Goal: Transaction & Acquisition: Download file/media

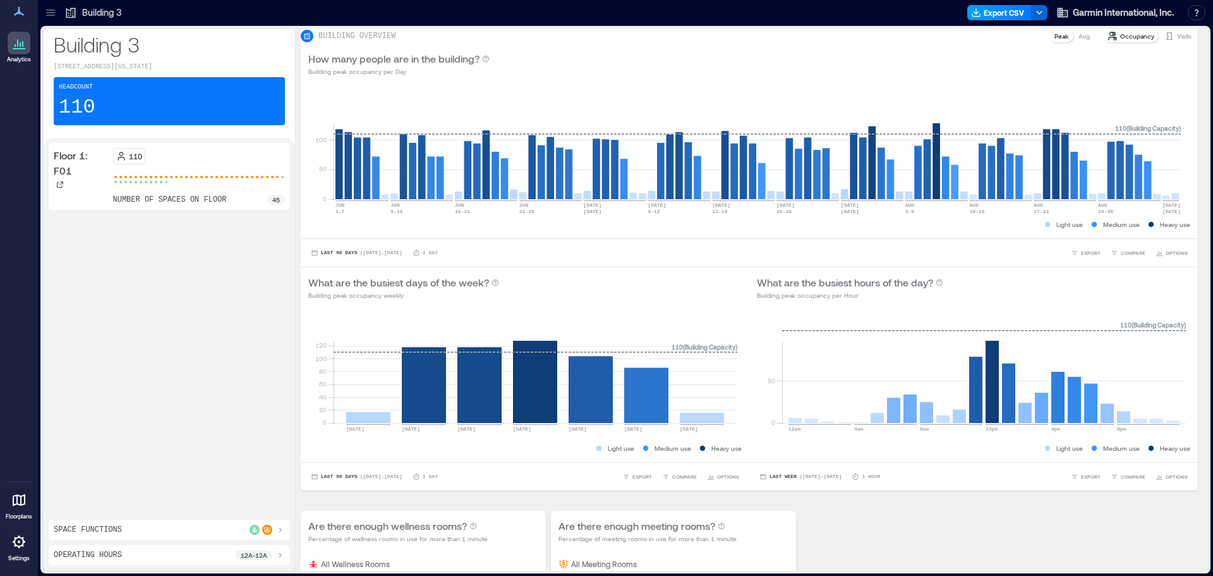
click at [1005, 11] on button "Export CSV" at bounding box center [999, 12] width 64 height 15
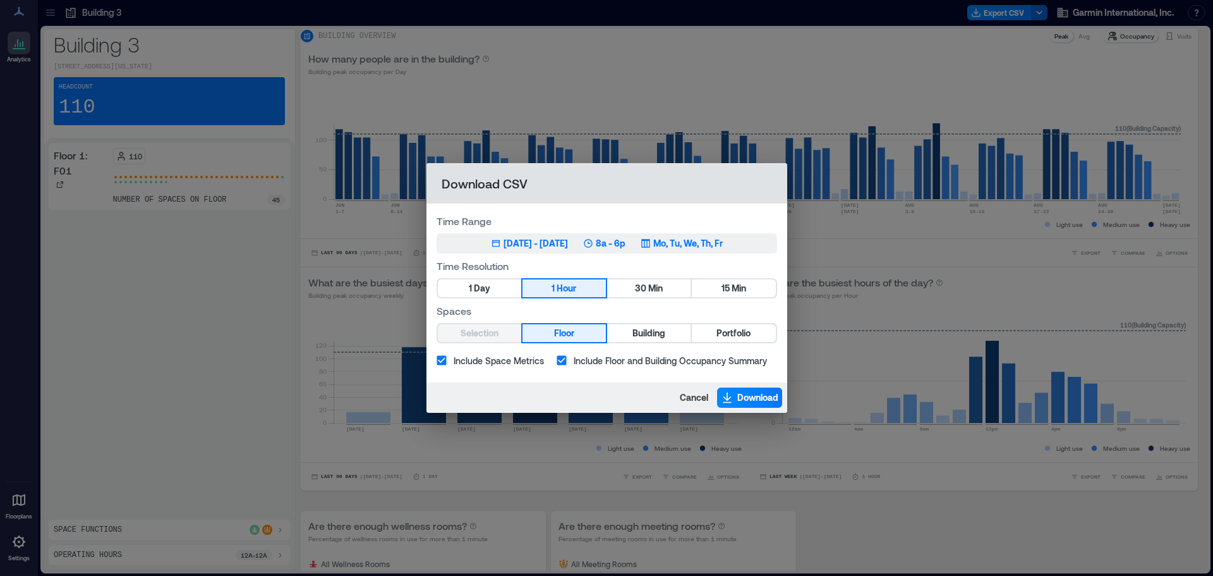
click at [625, 243] on p "8a - 6p" at bounding box center [611, 243] width 30 height 13
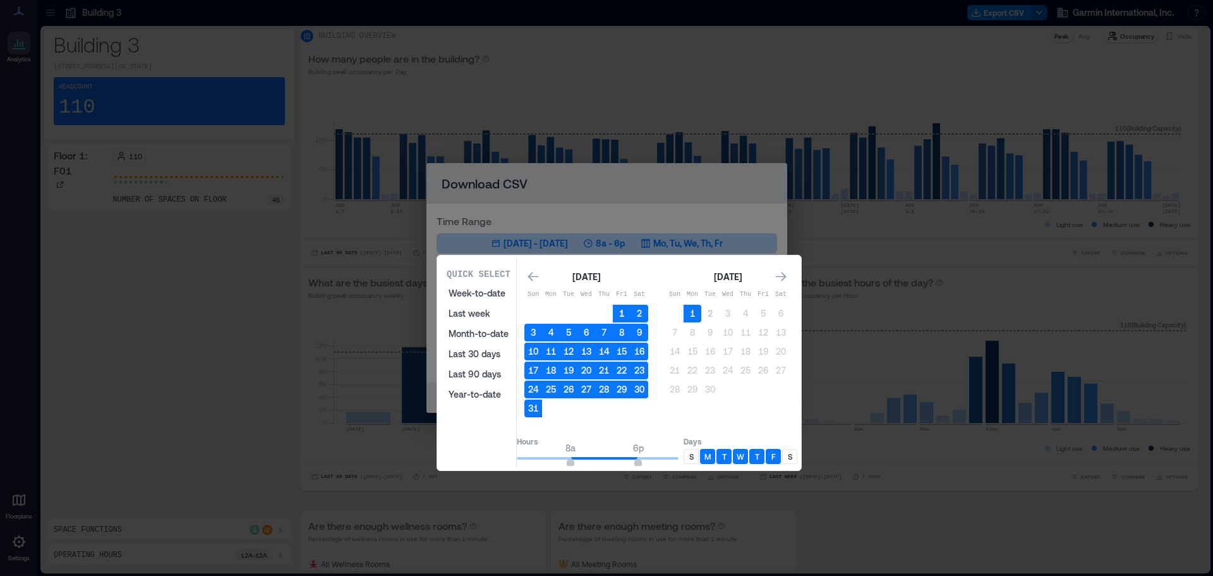
click at [631, 308] on button "1" at bounding box center [622, 314] width 18 height 18
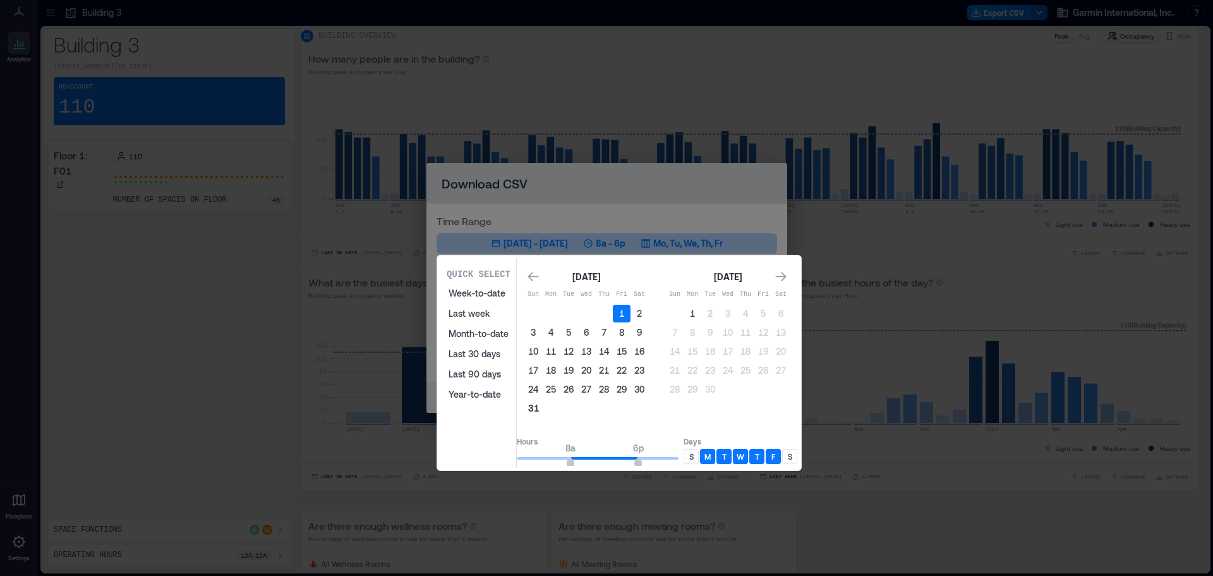
click at [542, 409] on button "31" at bounding box center [533, 408] width 18 height 18
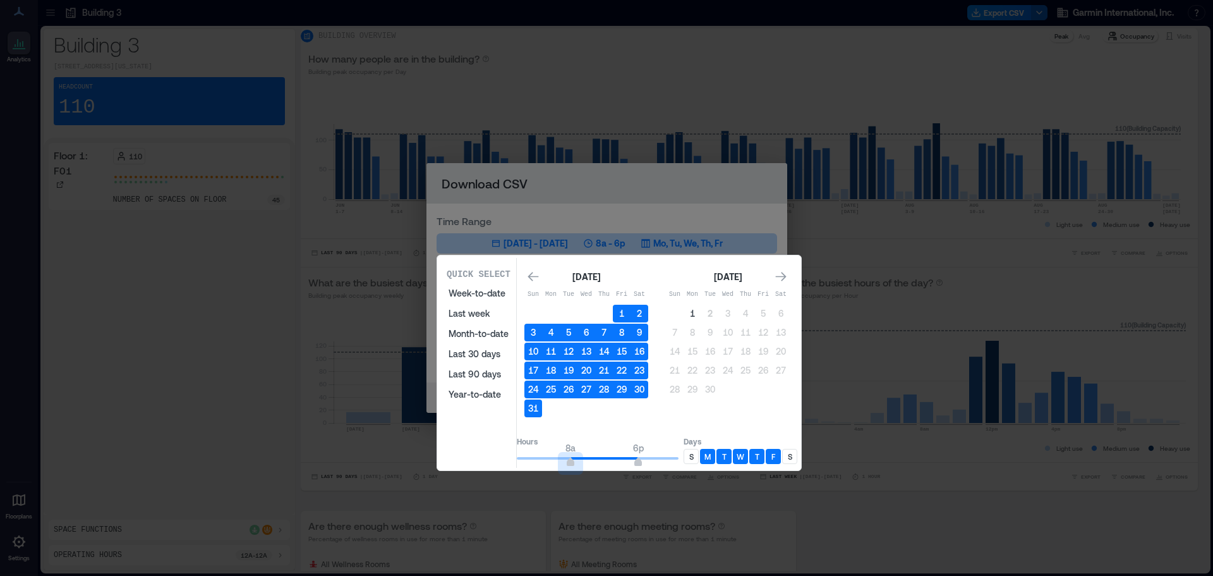
type input "*"
drag, startPoint x: 586, startPoint y: 462, endPoint x: 509, endPoint y: 464, distance: 77.1
click at [509, 464] on div "Quick Select Week-to-date Last week Month-to-date Last 30 days Last 90 days Yea…" at bounding box center [619, 363] width 356 height 210
type input "**"
drag, startPoint x: 653, startPoint y: 460, endPoint x: 718, endPoint y: 454, distance: 65.3
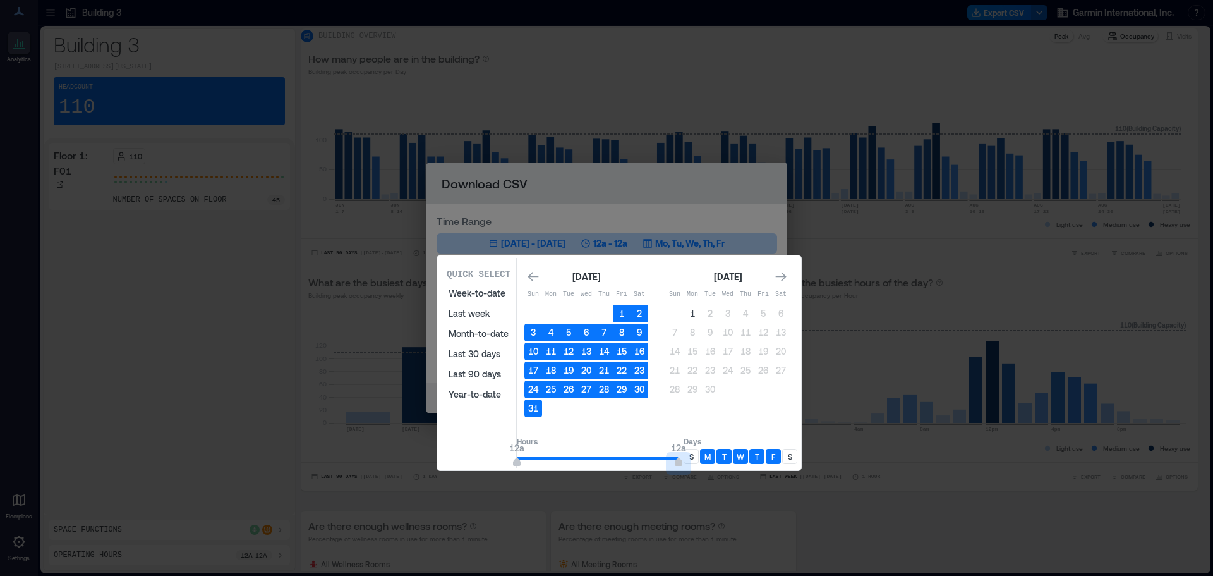
click at [718, 454] on div "Hours 12a 12a Days S M T W T F S" at bounding box center [657, 449] width 281 height 37
click at [694, 456] on p "S" at bounding box center [691, 456] width 4 height 10
click at [711, 455] on p "M" at bounding box center [707, 456] width 6 height 10
click at [727, 456] on p "T" at bounding box center [724, 456] width 4 height 10
click at [744, 456] on p "W" at bounding box center [741, 456] width 8 height 10
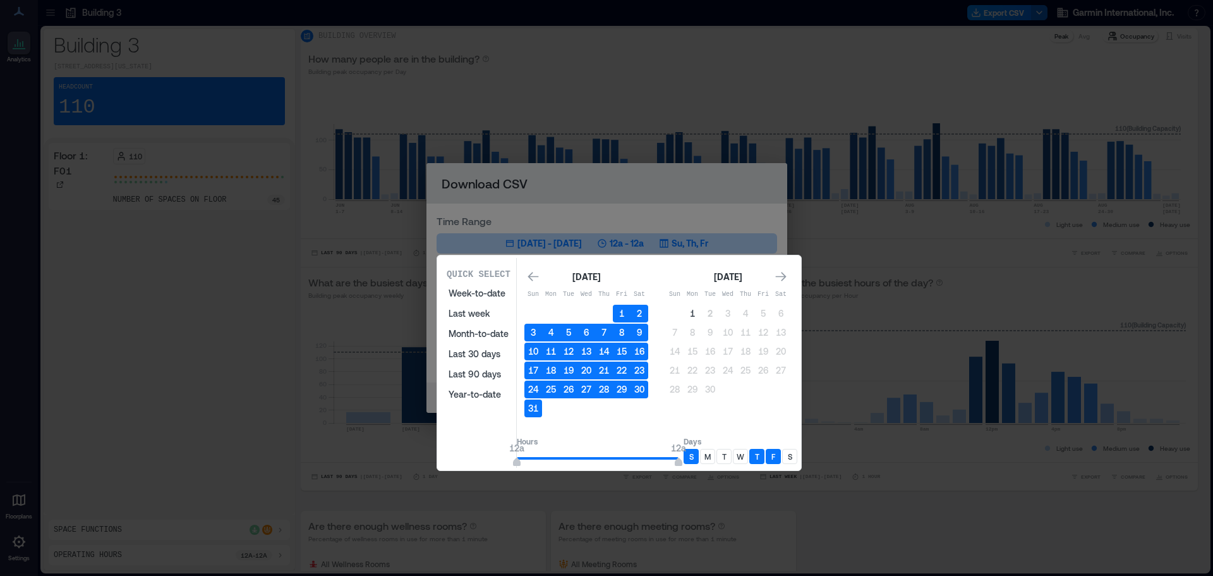
click at [764, 454] on div "T" at bounding box center [756, 456] width 15 height 15
click at [775, 453] on p "F" at bounding box center [773, 456] width 4 height 10
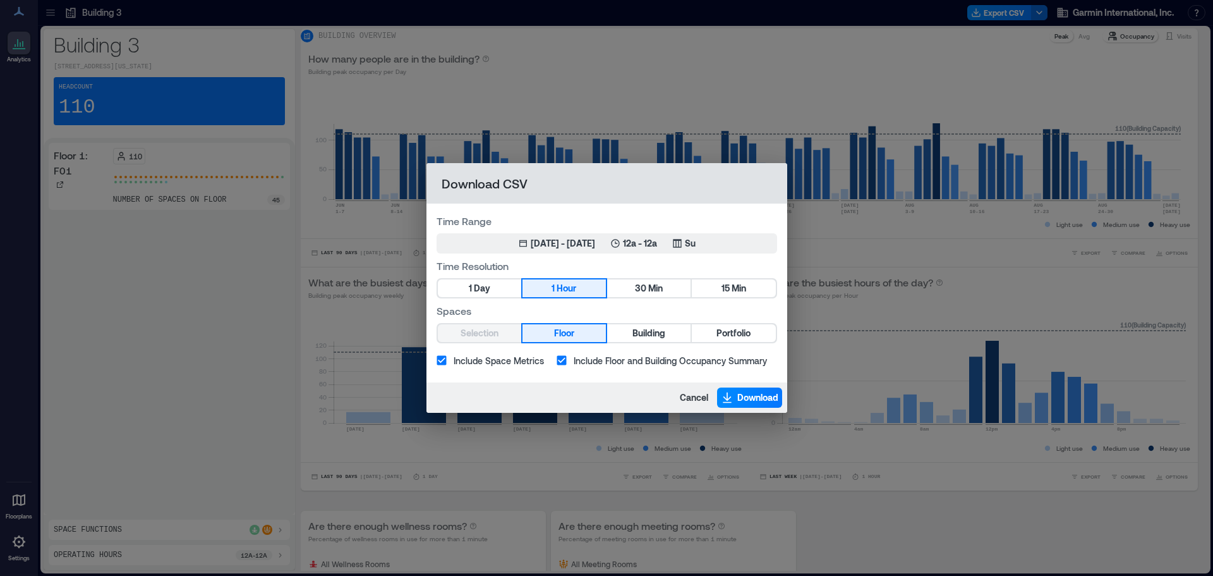
drag, startPoint x: 750, startPoint y: 395, endPoint x: 586, endPoint y: 396, distance: 163.6
click at [586, 396] on div "Cancel Download" at bounding box center [606, 397] width 361 height 30
drag, startPoint x: 750, startPoint y: 403, endPoint x: 767, endPoint y: 409, distance: 18.2
click at [750, 403] on span "Download" at bounding box center [757, 397] width 41 height 13
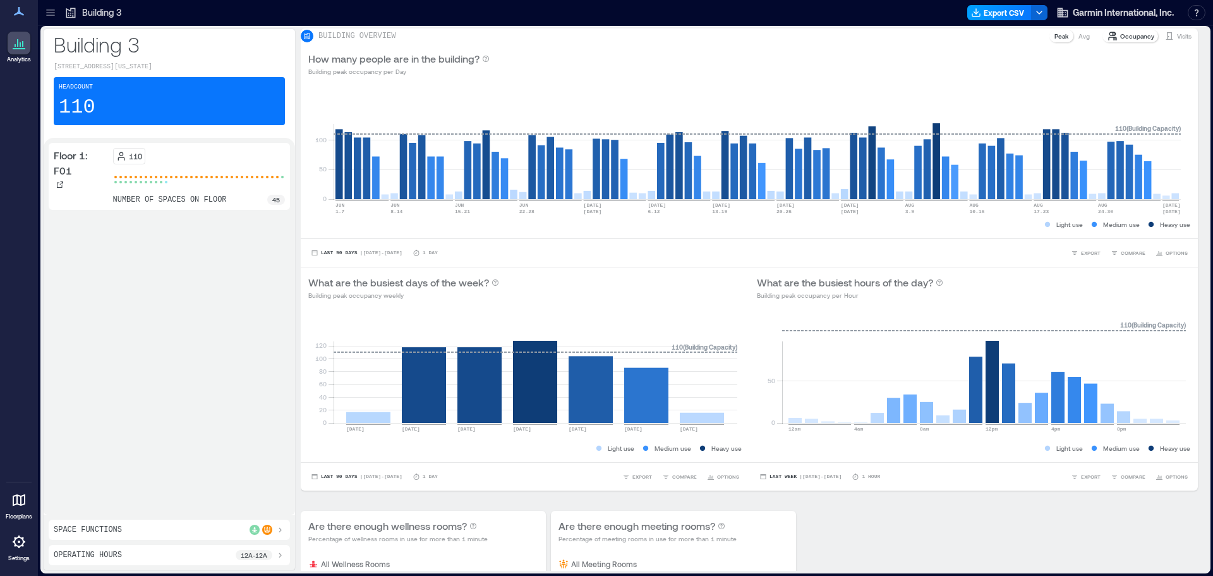
click at [996, 15] on button "Export CSV" at bounding box center [999, 12] width 64 height 15
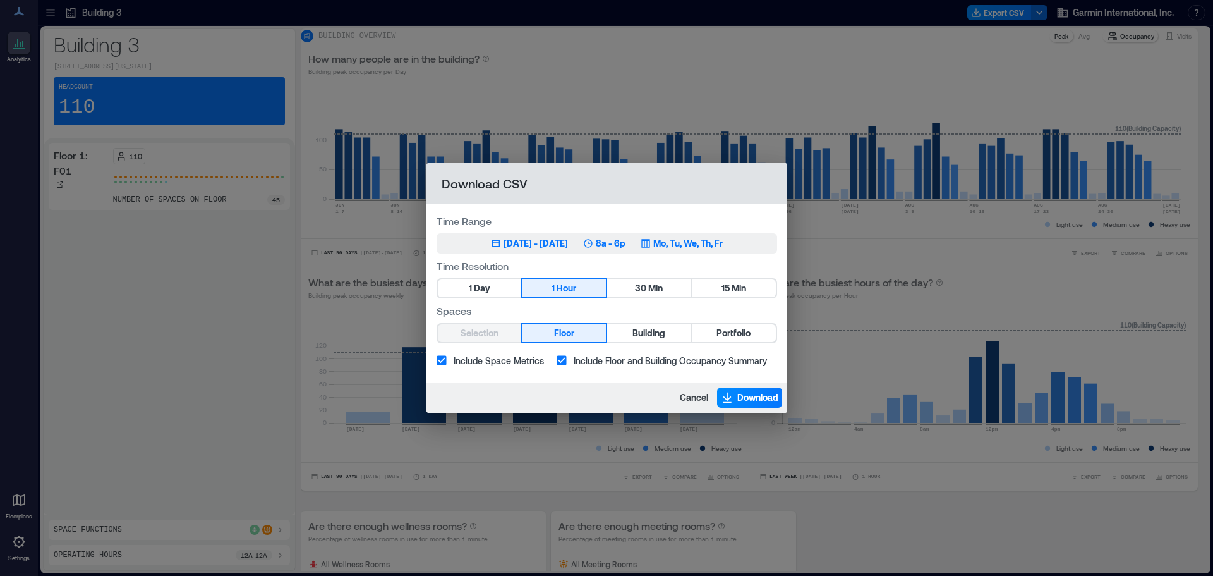
click at [625, 241] on p "8a - 6p" at bounding box center [611, 243] width 30 height 13
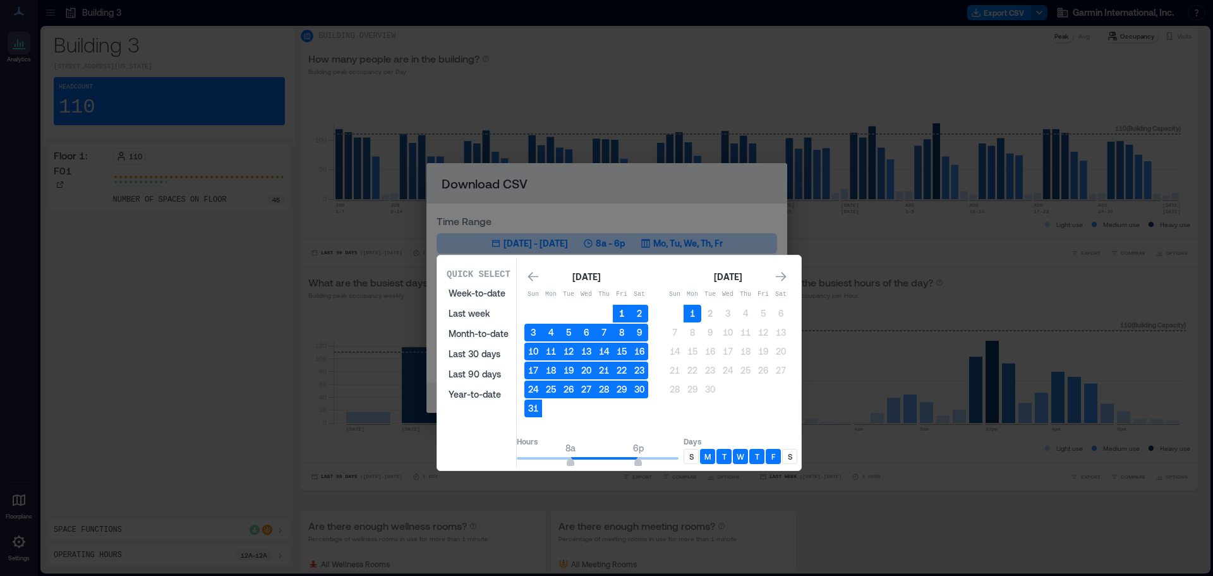
click at [631, 310] on button "1" at bounding box center [622, 314] width 18 height 18
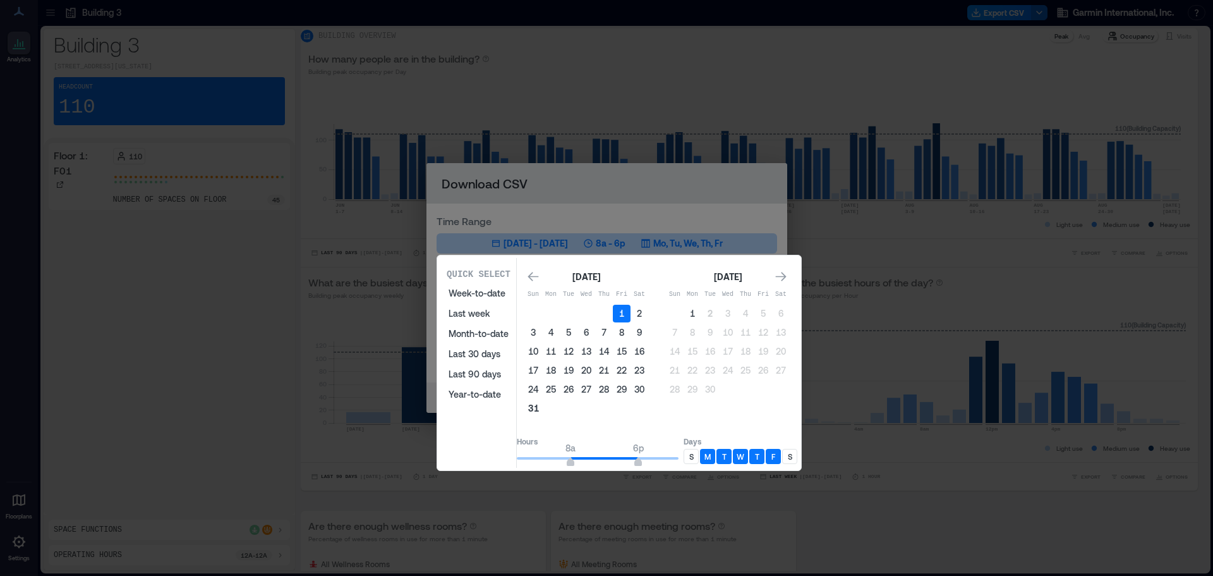
click at [542, 410] on button "31" at bounding box center [533, 408] width 18 height 18
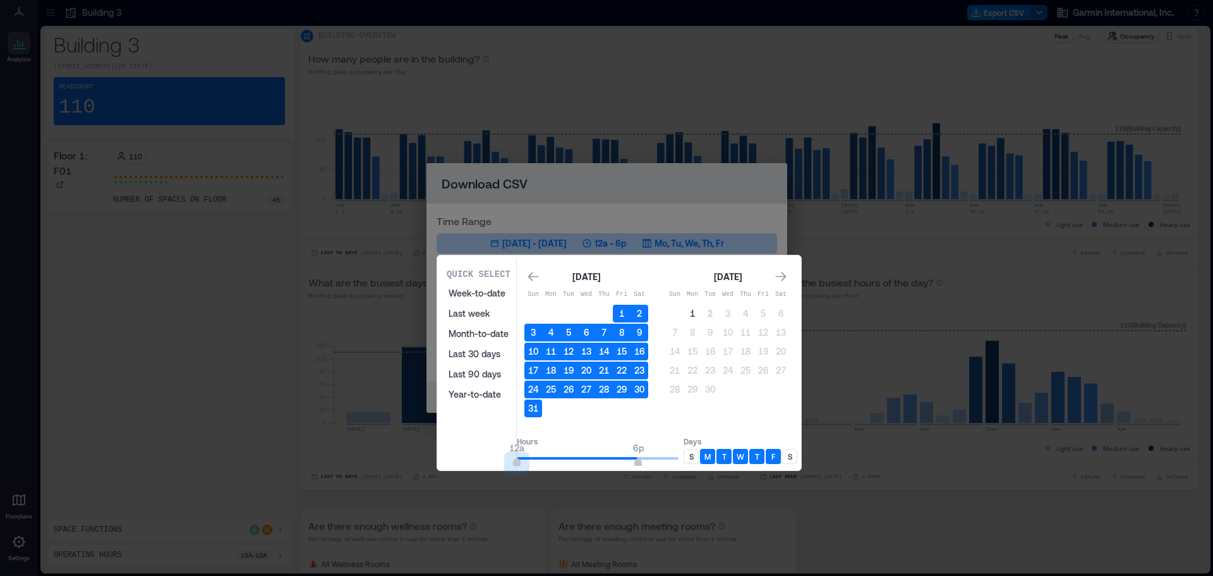
type input "*"
drag, startPoint x: 584, startPoint y: 461, endPoint x: 509, endPoint y: 464, distance: 75.2
click at [509, 464] on div "Quick Select Week-to-date Last week Month-to-date Last 30 days Last 90 days Yea…" at bounding box center [619, 363] width 356 height 210
type input "**"
drag, startPoint x: 654, startPoint y: 463, endPoint x: 710, endPoint y: 462, distance: 56.2
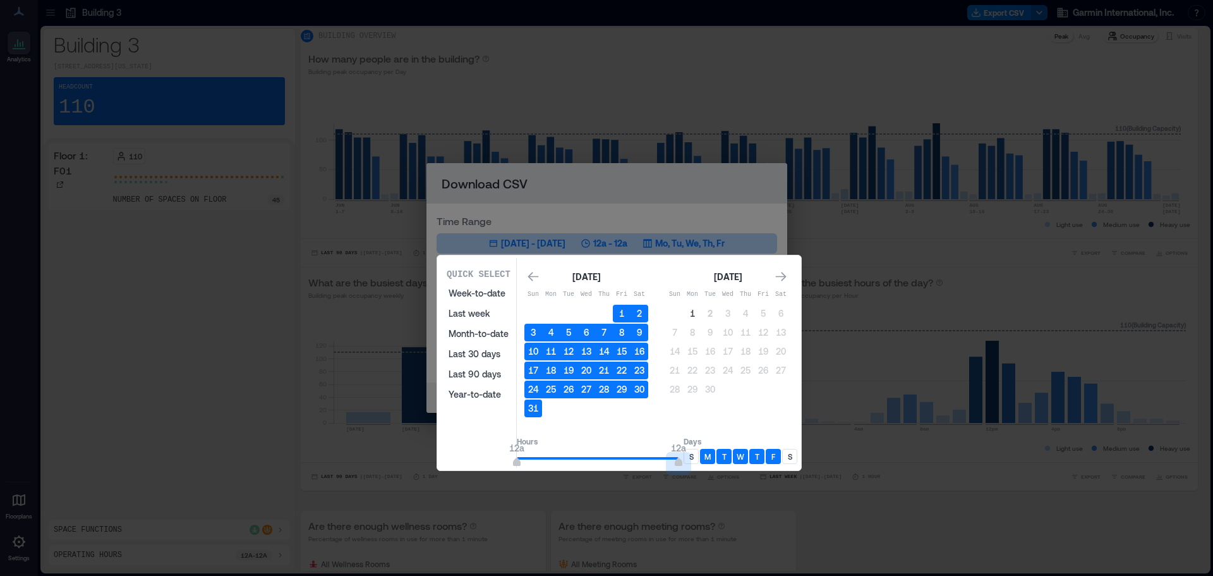
click at [710, 462] on div "Hours 12a 12a Days S M T W T F S" at bounding box center [657, 449] width 281 height 37
click at [699, 457] on div "S" at bounding box center [691, 456] width 15 height 15
drag, startPoint x: 737, startPoint y: 456, endPoint x: 749, endPoint y: 460, distance: 12.6
click at [727, 456] on p "T" at bounding box center [724, 456] width 4 height 10
click at [699, 457] on div "S" at bounding box center [691, 456] width 15 height 15
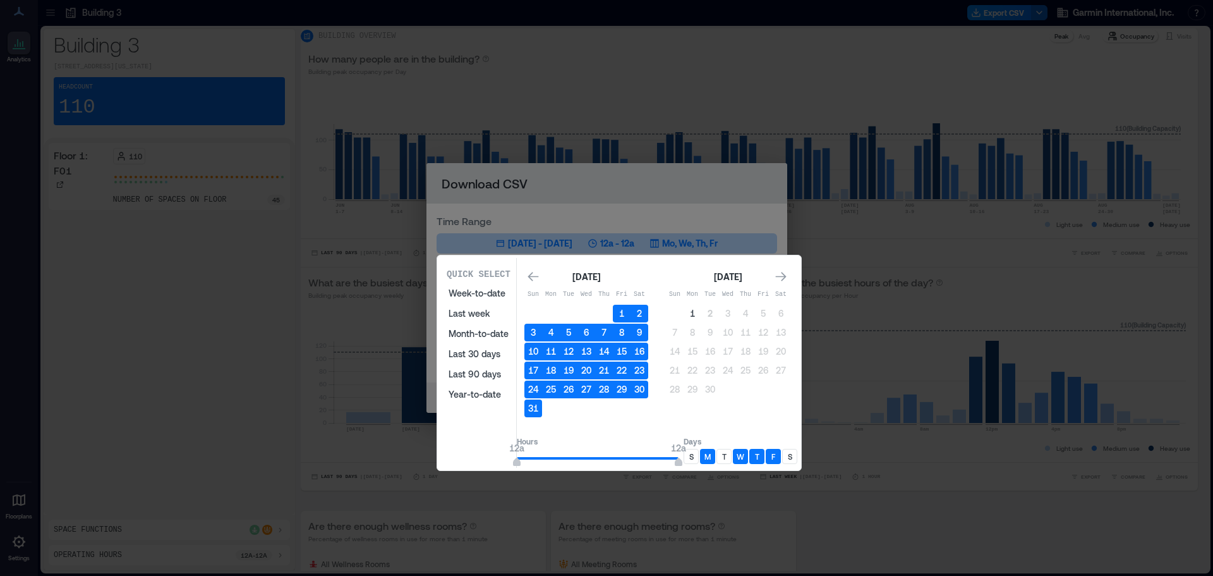
click at [744, 457] on p "W" at bounding box center [741, 456] width 8 height 10
drag, startPoint x: 771, startPoint y: 457, endPoint x: 778, endPoint y: 459, distance: 7.4
click at [759, 457] on p "T" at bounding box center [757, 456] width 4 height 10
click at [775, 459] on p "F" at bounding box center [773, 456] width 4 height 10
click at [759, 457] on p "T" at bounding box center [757, 456] width 4 height 10
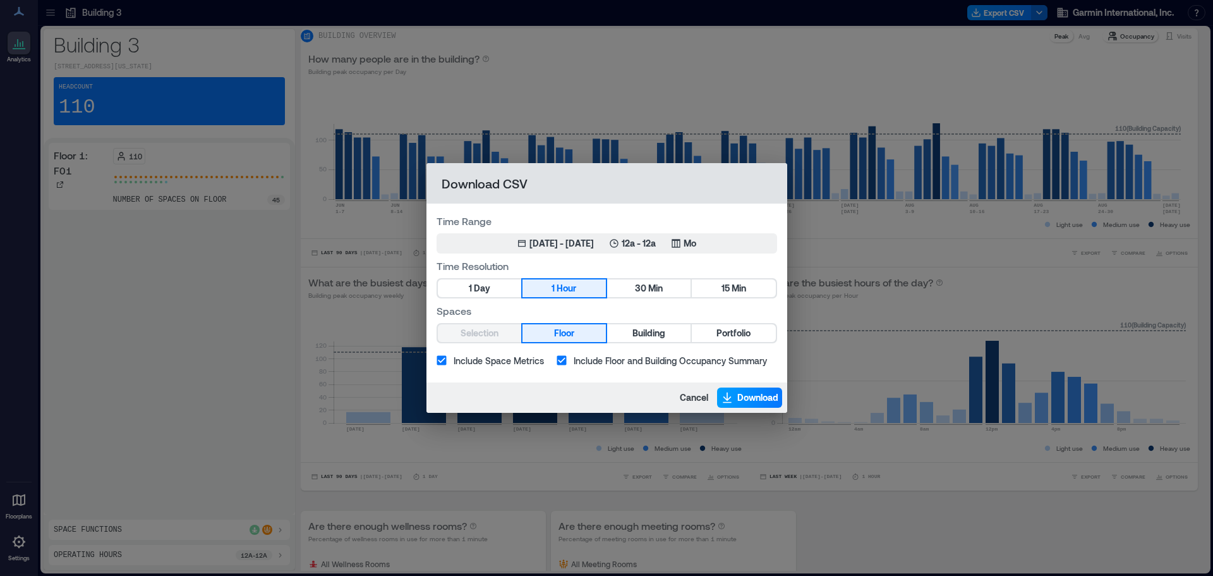
click at [754, 393] on span "Download" at bounding box center [757, 397] width 41 height 13
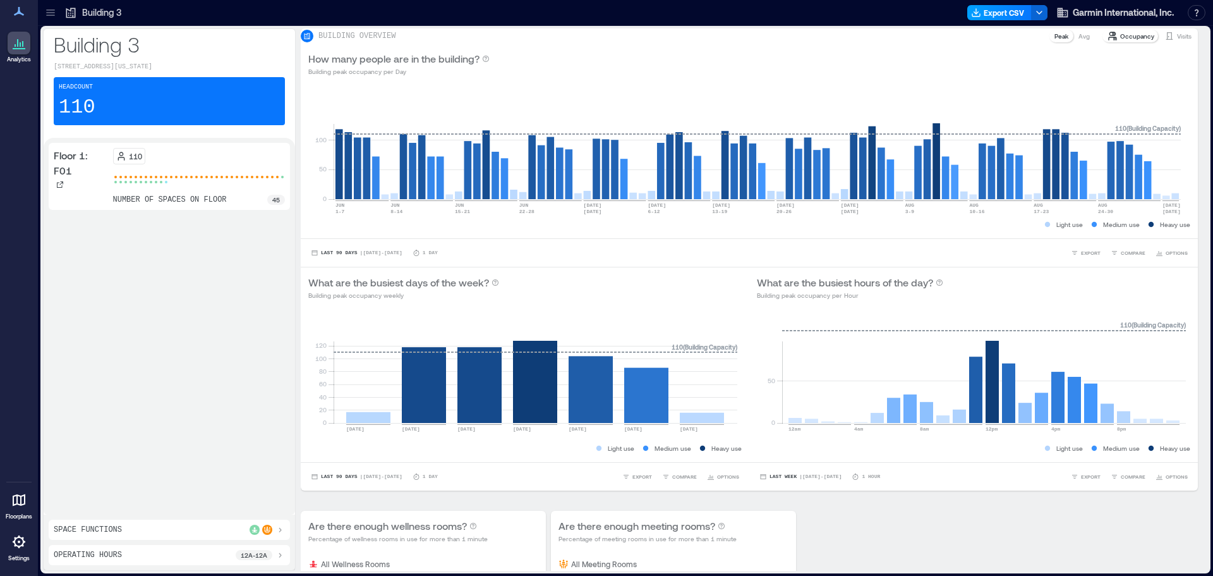
click at [1006, 15] on button "Export CSV" at bounding box center [999, 12] width 64 height 15
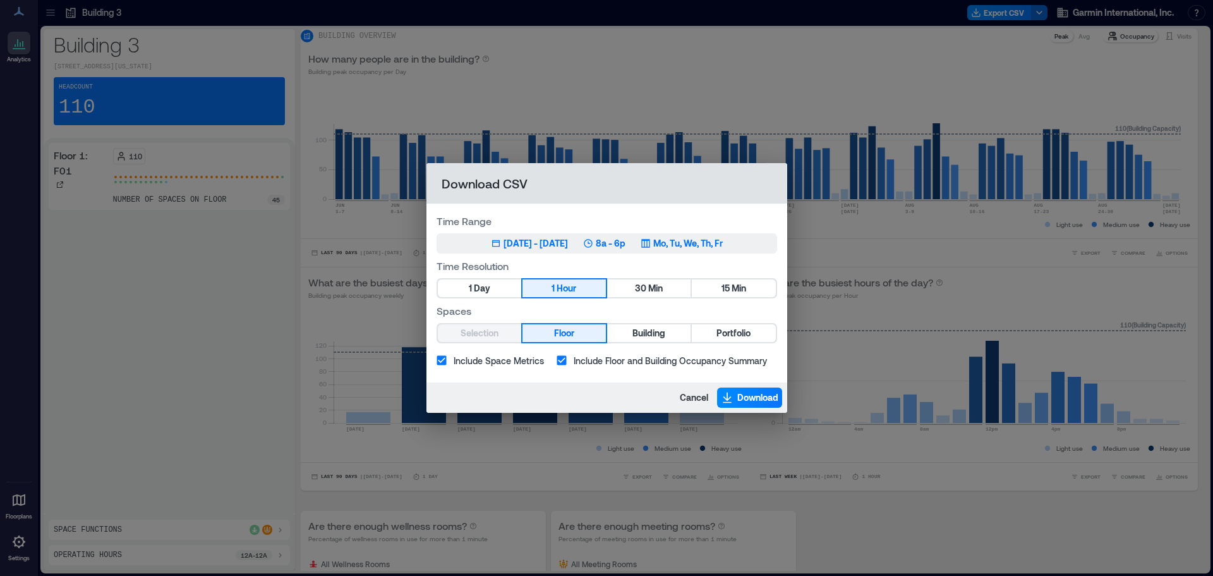
click at [568, 248] on div "[DATE] - [DATE]" at bounding box center [536, 243] width 64 height 13
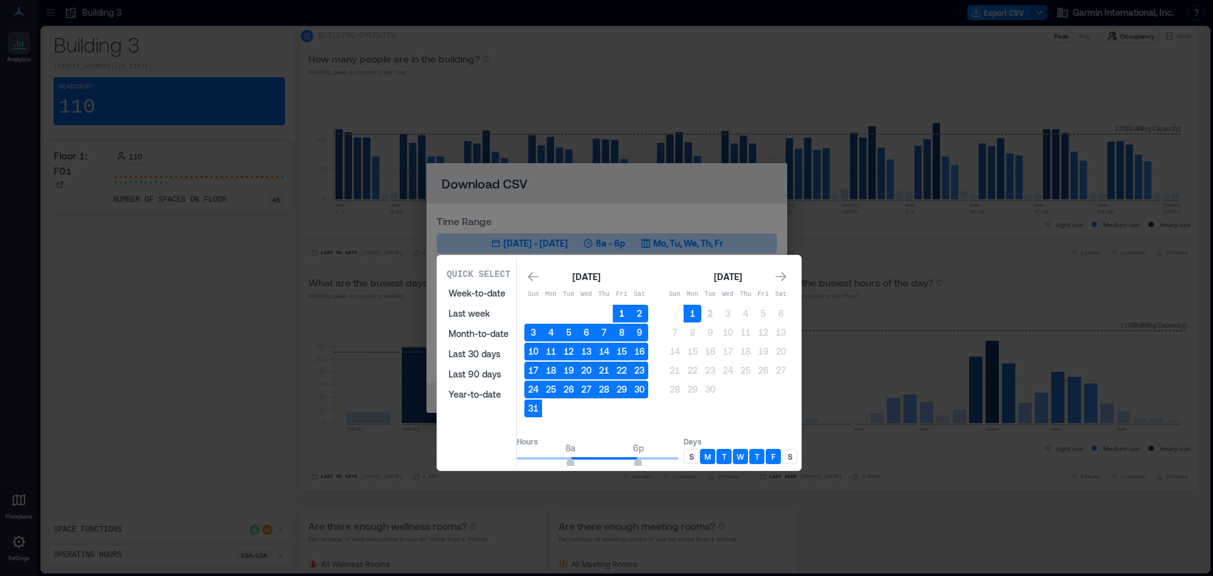
click at [631, 313] on button "1" at bounding box center [622, 314] width 18 height 18
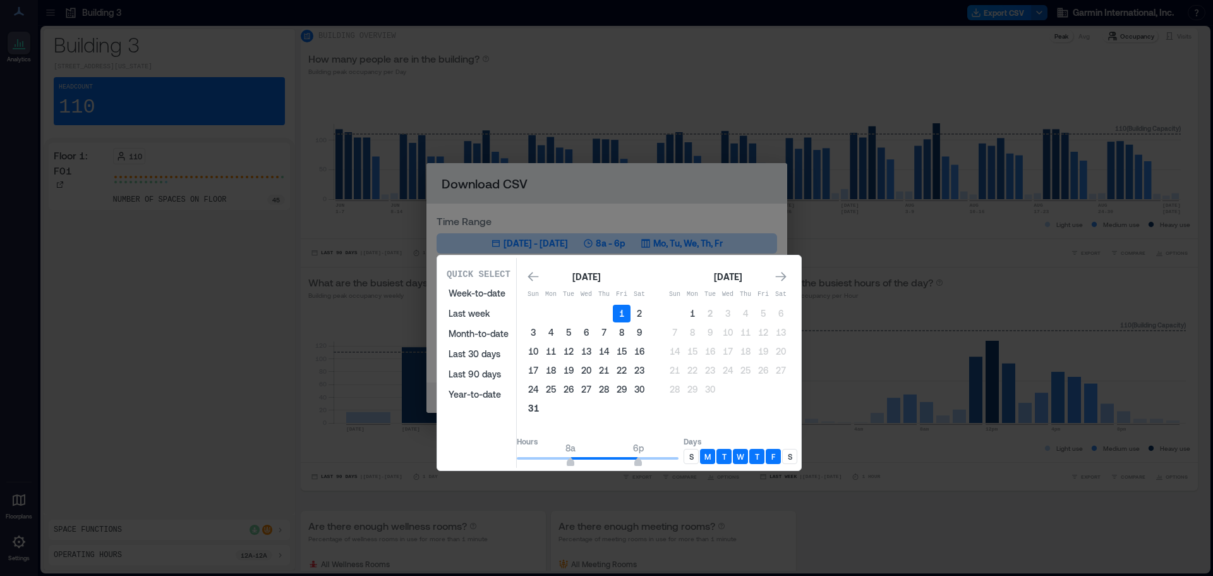
click at [542, 413] on button "31" at bounding box center [533, 408] width 18 height 18
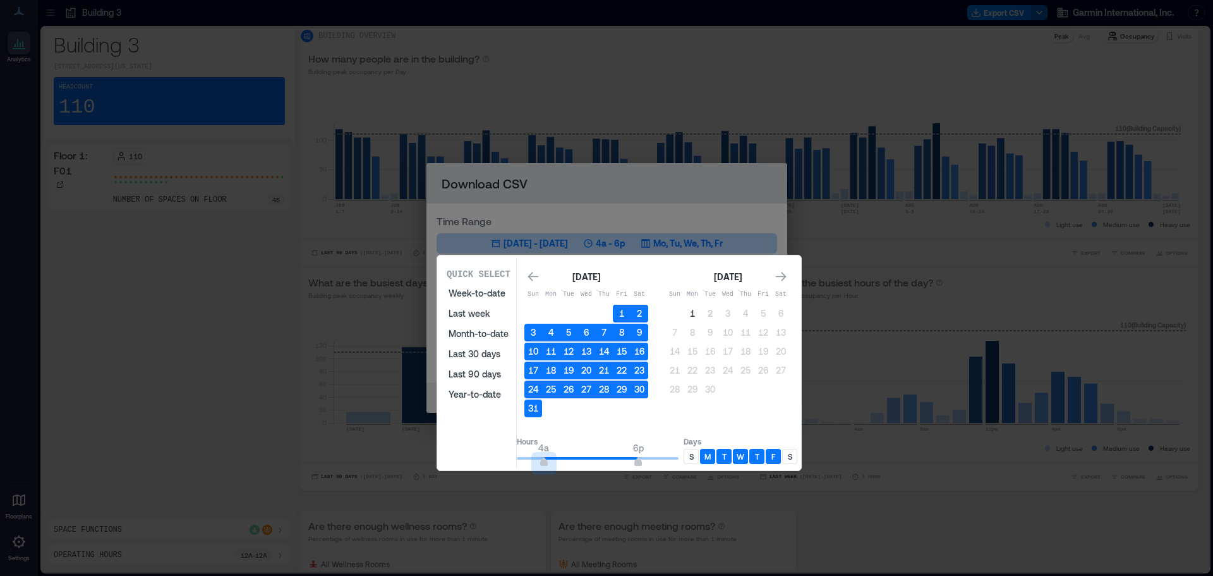
type input "*"
drag, startPoint x: 585, startPoint y: 462, endPoint x: 481, endPoint y: 450, distance: 104.9
click at [476, 454] on div "Quick Select Week-to-date Last week Month-to-date Last 30 days Last 90 days Yea…" at bounding box center [619, 363] width 356 height 210
type input "**"
drag, startPoint x: 654, startPoint y: 461, endPoint x: 731, endPoint y: 461, distance: 77.1
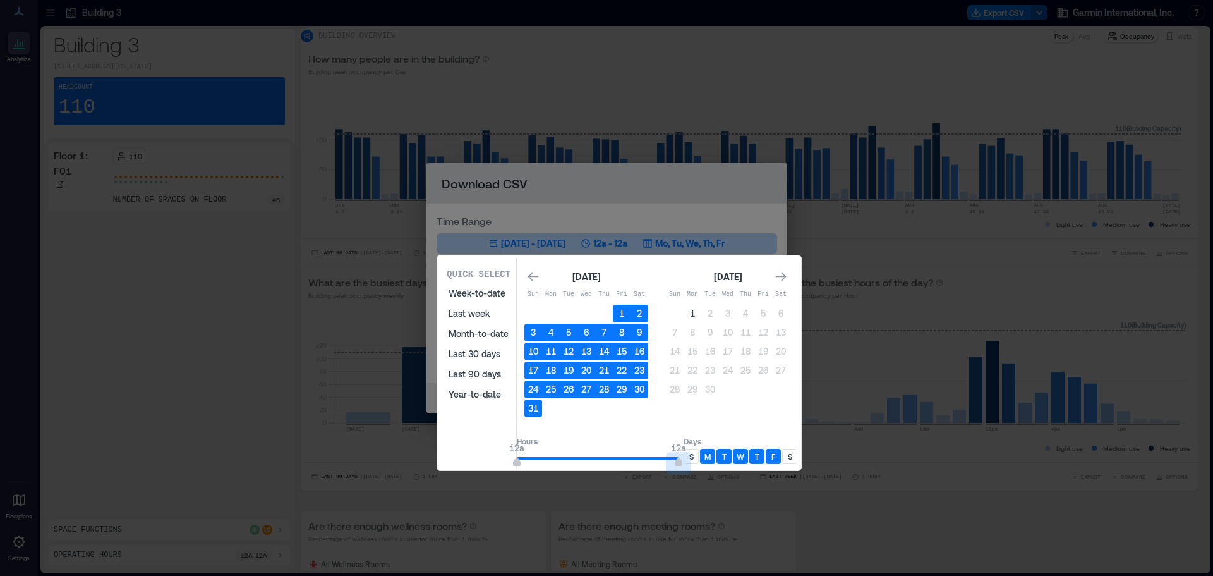
click at [731, 461] on div "Hours 12a 12a Days S M T W T F S" at bounding box center [657, 449] width 281 height 37
click at [711, 456] on p "M" at bounding box center [707, 456] width 6 height 10
click at [744, 452] on p "W" at bounding box center [741, 456] width 8 height 10
click at [759, 456] on p "T" at bounding box center [757, 456] width 4 height 10
click at [775, 456] on p "F" at bounding box center [773, 456] width 4 height 10
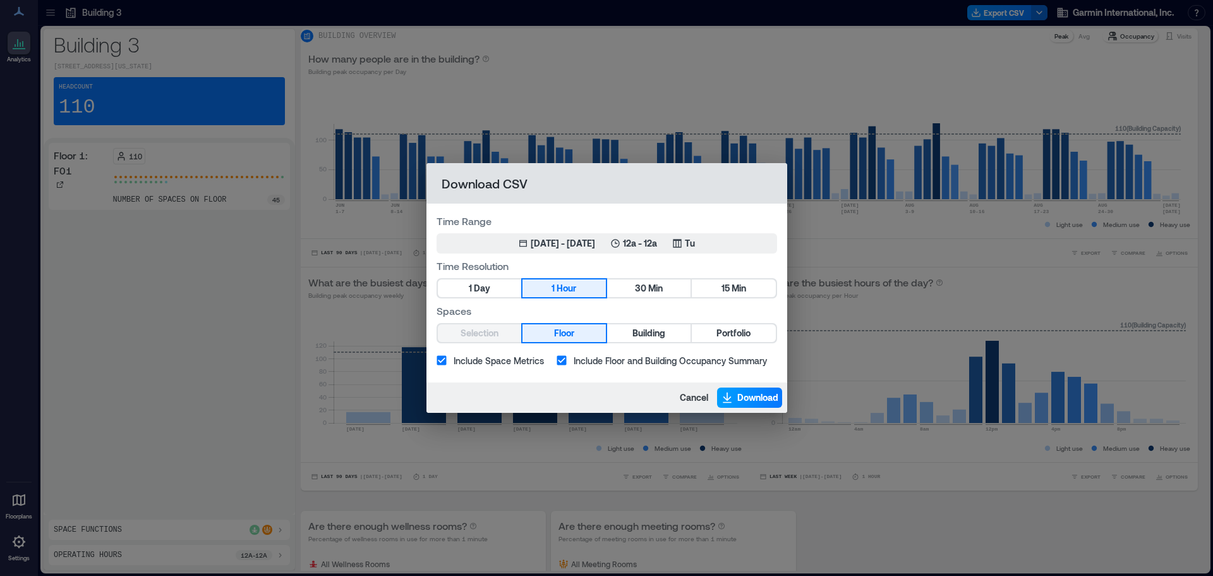
click at [729, 397] on icon "button" at bounding box center [727, 396] width 8 height 9
